Goal: Transaction & Acquisition: Book appointment/travel/reservation

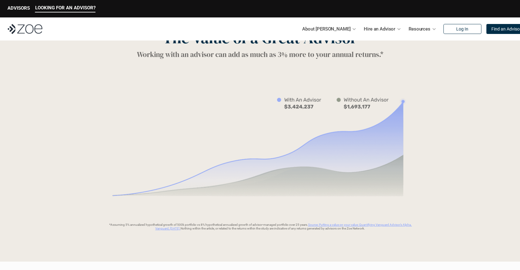
scroll to position [836, 0]
click at [21, 9] on p "ADVISORS" at bounding box center [18, 8] width 22 height 6
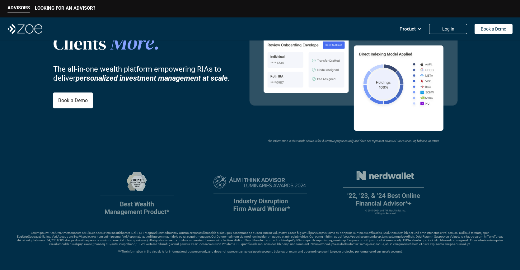
scroll to position [72, 0]
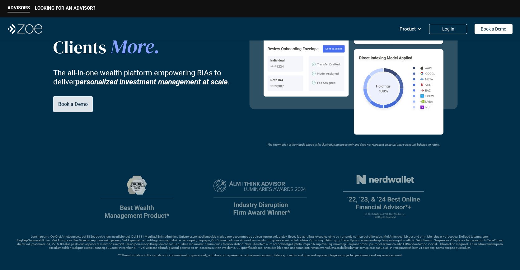
click at [85, 107] on link "Book a Demo" at bounding box center [72, 104] width 39 height 16
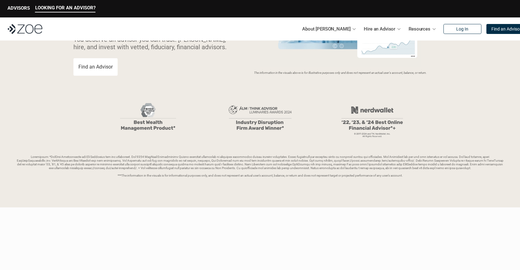
scroll to position [260, 0]
